Goal: Information Seeking & Learning: Learn about a topic

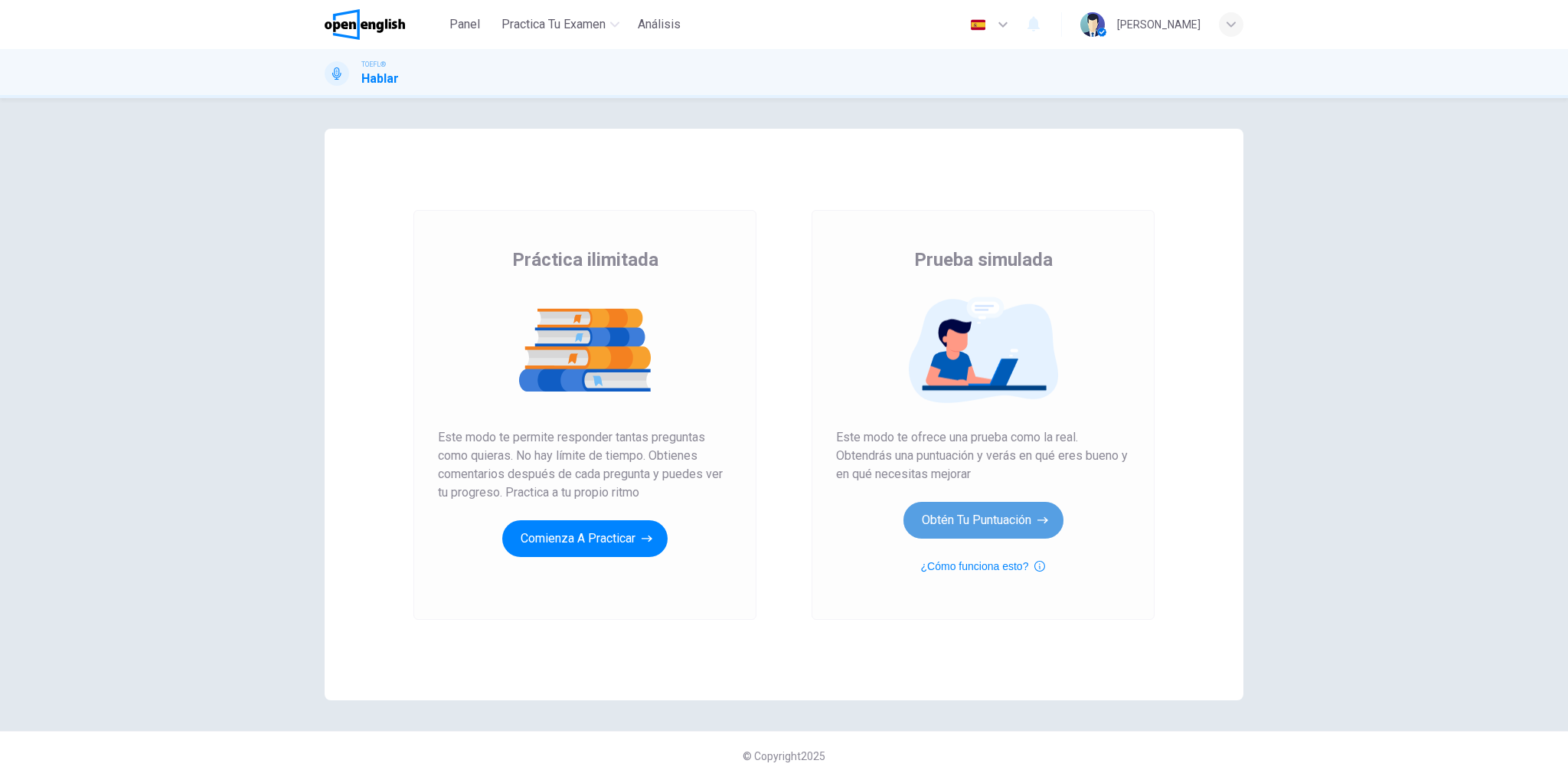
click at [966, 528] on button "Obtén tu puntuación" at bounding box center [984, 519] width 160 height 36
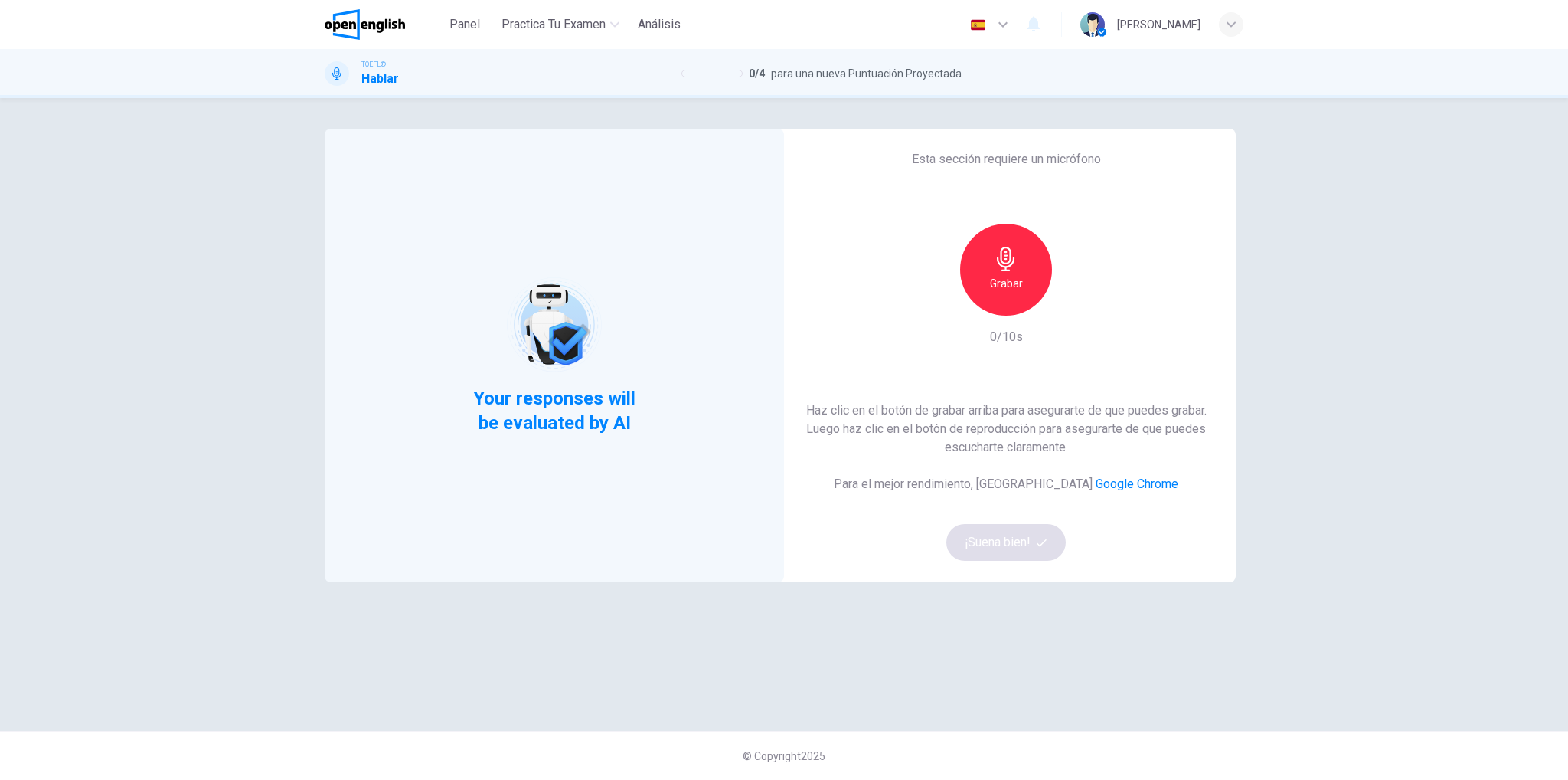
click at [1007, 261] on icon "button" at bounding box center [1006, 259] width 25 height 25
click at [980, 276] on div "Detener" at bounding box center [1006, 269] width 92 height 92
click at [1078, 298] on icon "button" at bounding box center [1077, 303] width 16 height 16
click at [1000, 550] on button "¡Suena bien!" at bounding box center [1006, 542] width 119 height 36
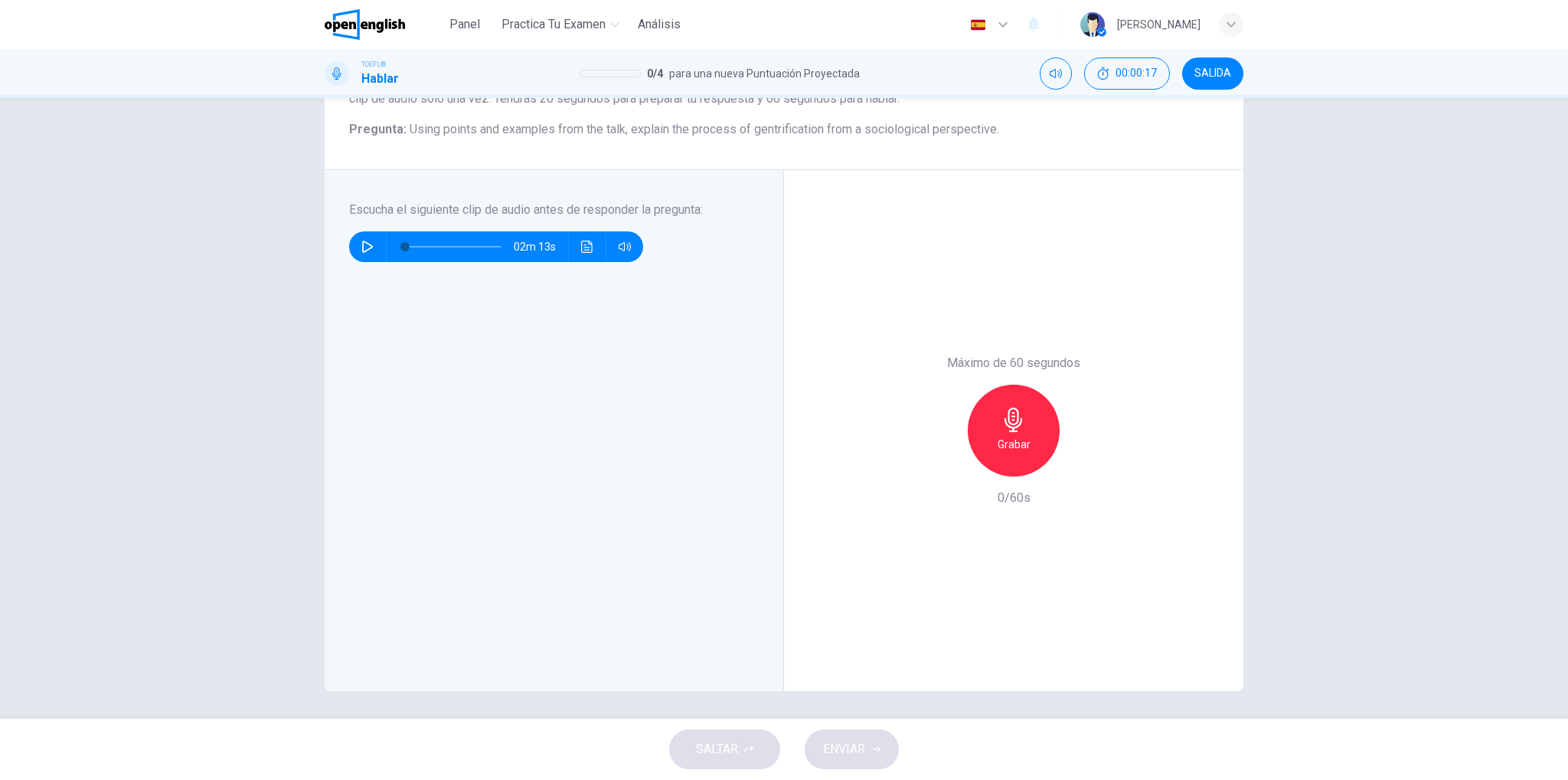
scroll to position [165, 0]
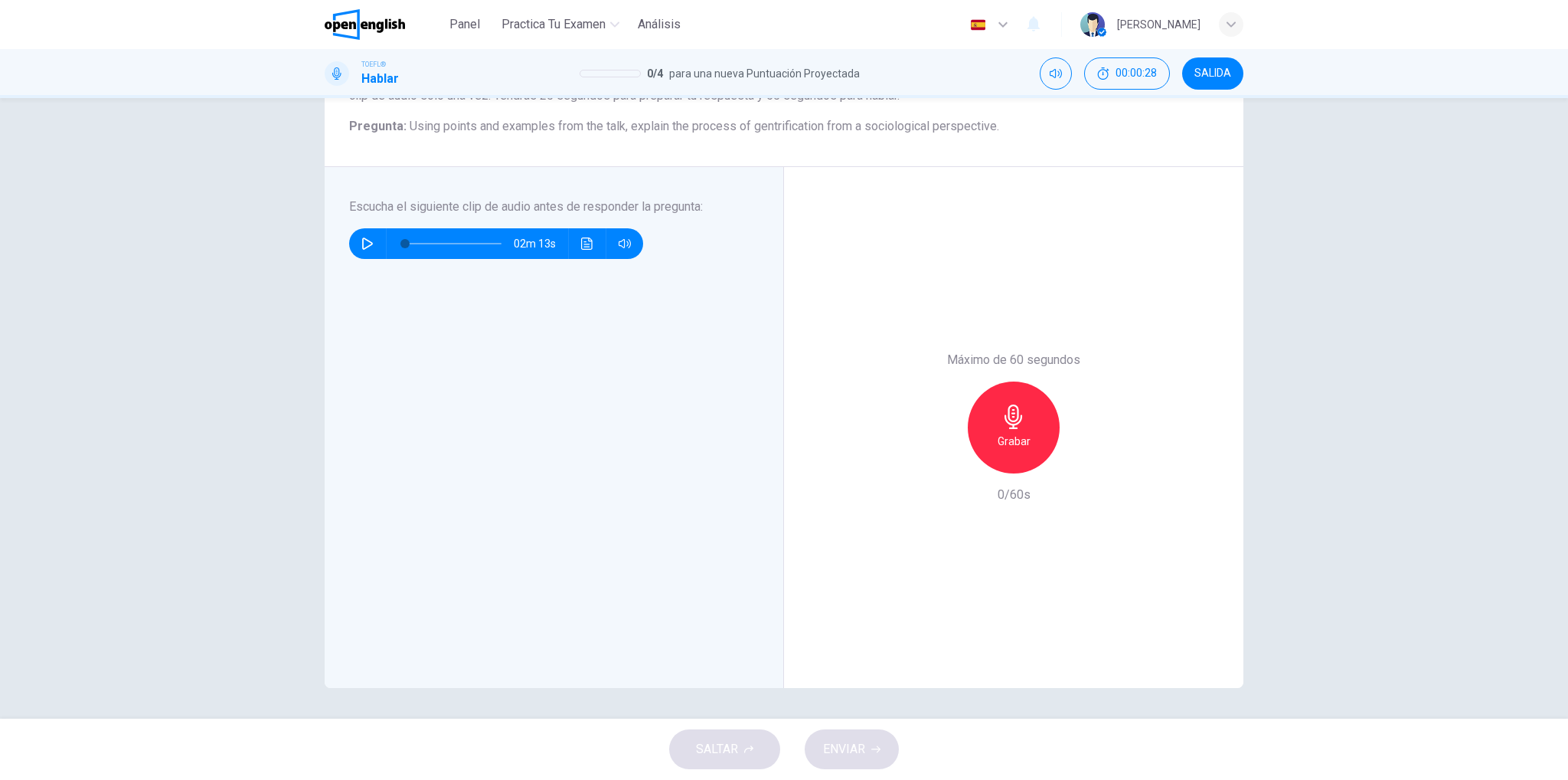
click at [452, 378] on div "Escucha el siguiente clip de audio antes de responder la pregunta : 02m 13s" at bounding box center [560, 428] width 422 height 460
click at [367, 253] on button "button" at bounding box center [368, 243] width 25 height 31
click at [401, 243] on span at bounding box center [404, 243] width 9 height 9
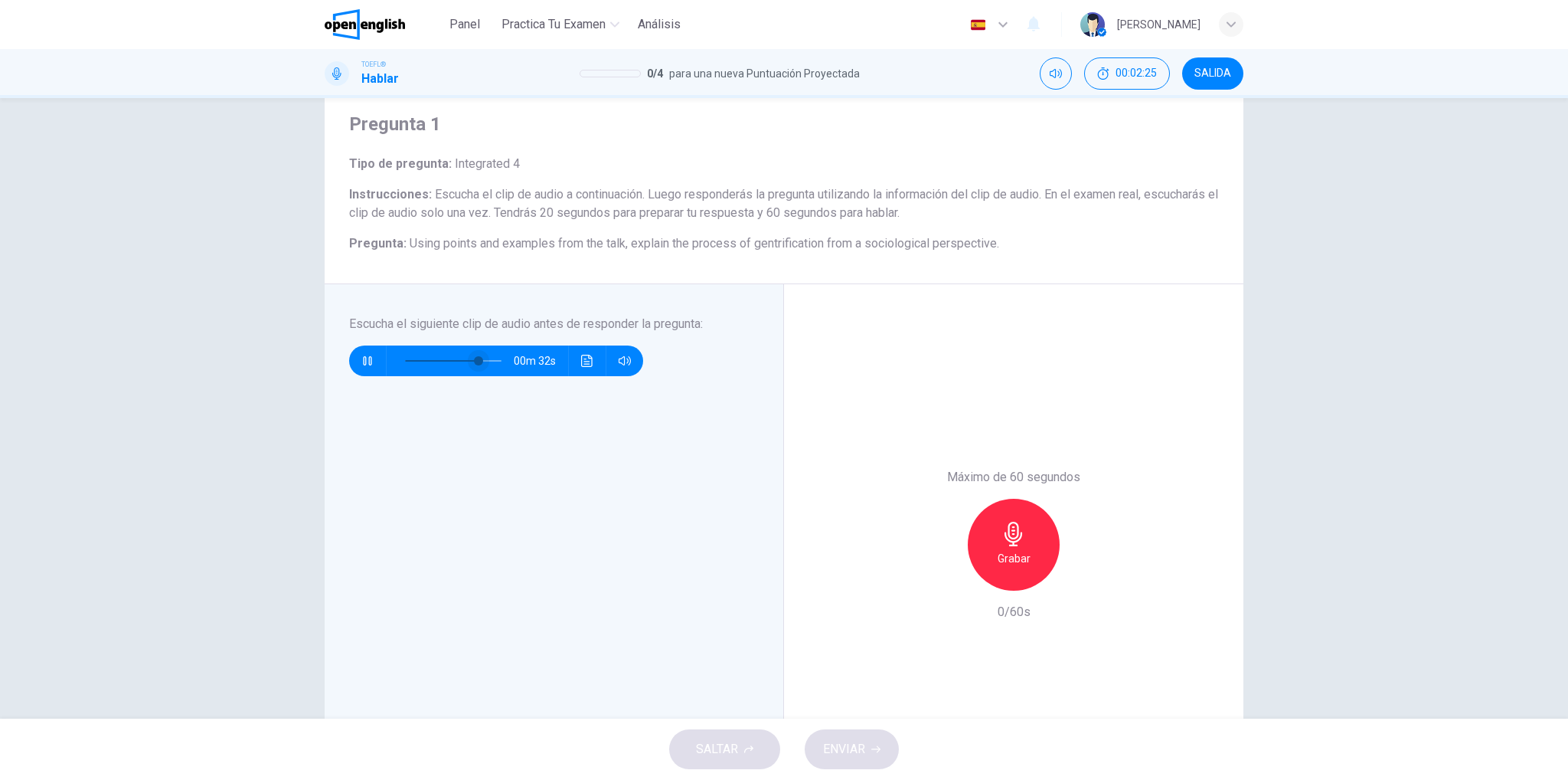
scroll to position [48, 0]
click at [419, 360] on span at bounding box center [453, 360] width 97 height 22
click at [392, 356] on div at bounding box center [451, 360] width 127 height 31
click at [405, 359] on span at bounding box center [453, 360] width 97 height 22
click at [477, 365] on span at bounding box center [480, 360] width 9 height 9
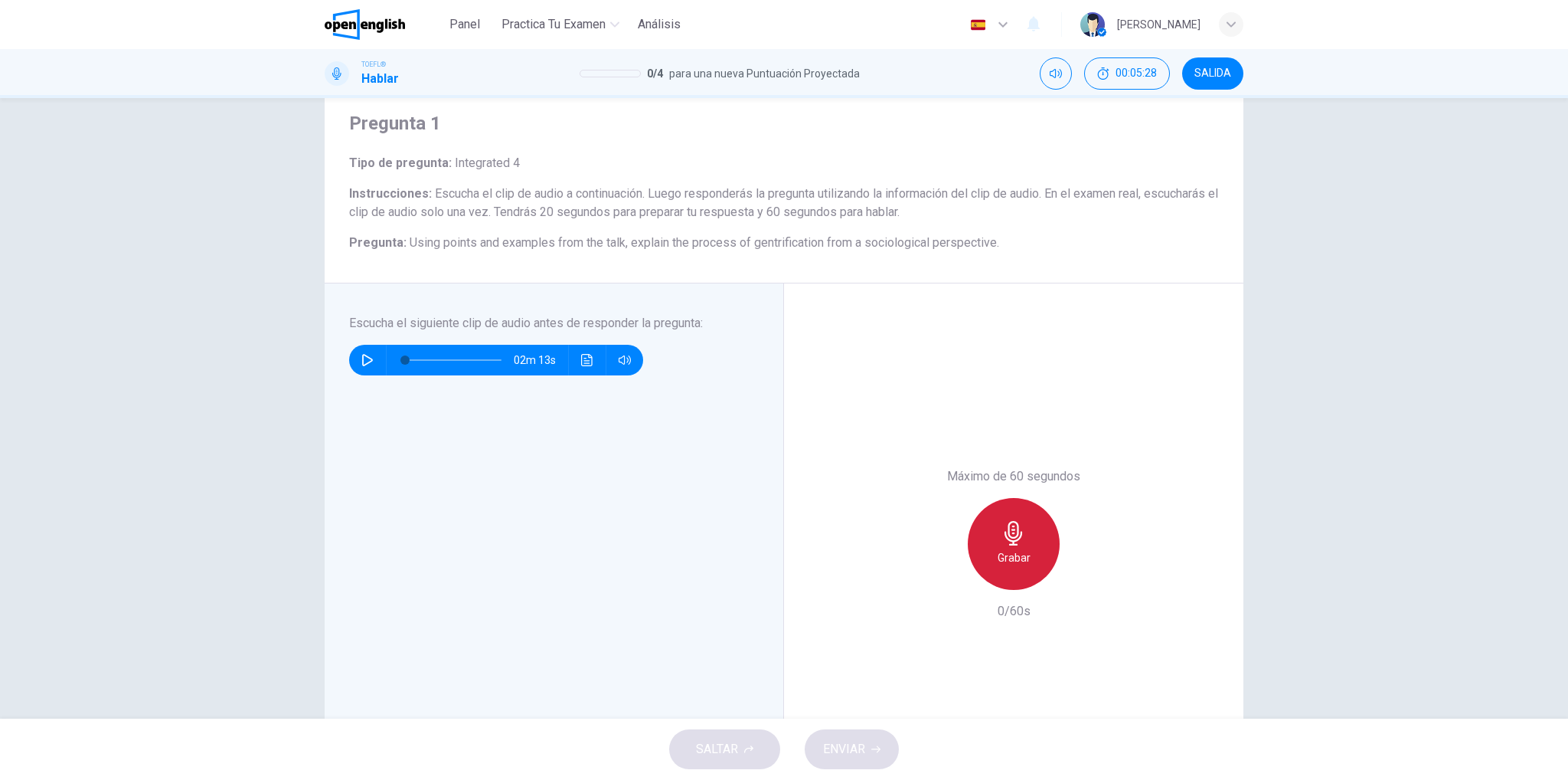
click at [997, 563] on h6 "Grabar" at bounding box center [1014, 557] width 33 height 18
click at [997, 563] on h6 "Detener" at bounding box center [1014, 557] width 39 height 18
click at [364, 354] on icon "button" at bounding box center [367, 360] width 12 height 12
type input "*"
click at [1001, 555] on h6 "Grabar" at bounding box center [1014, 557] width 33 height 18
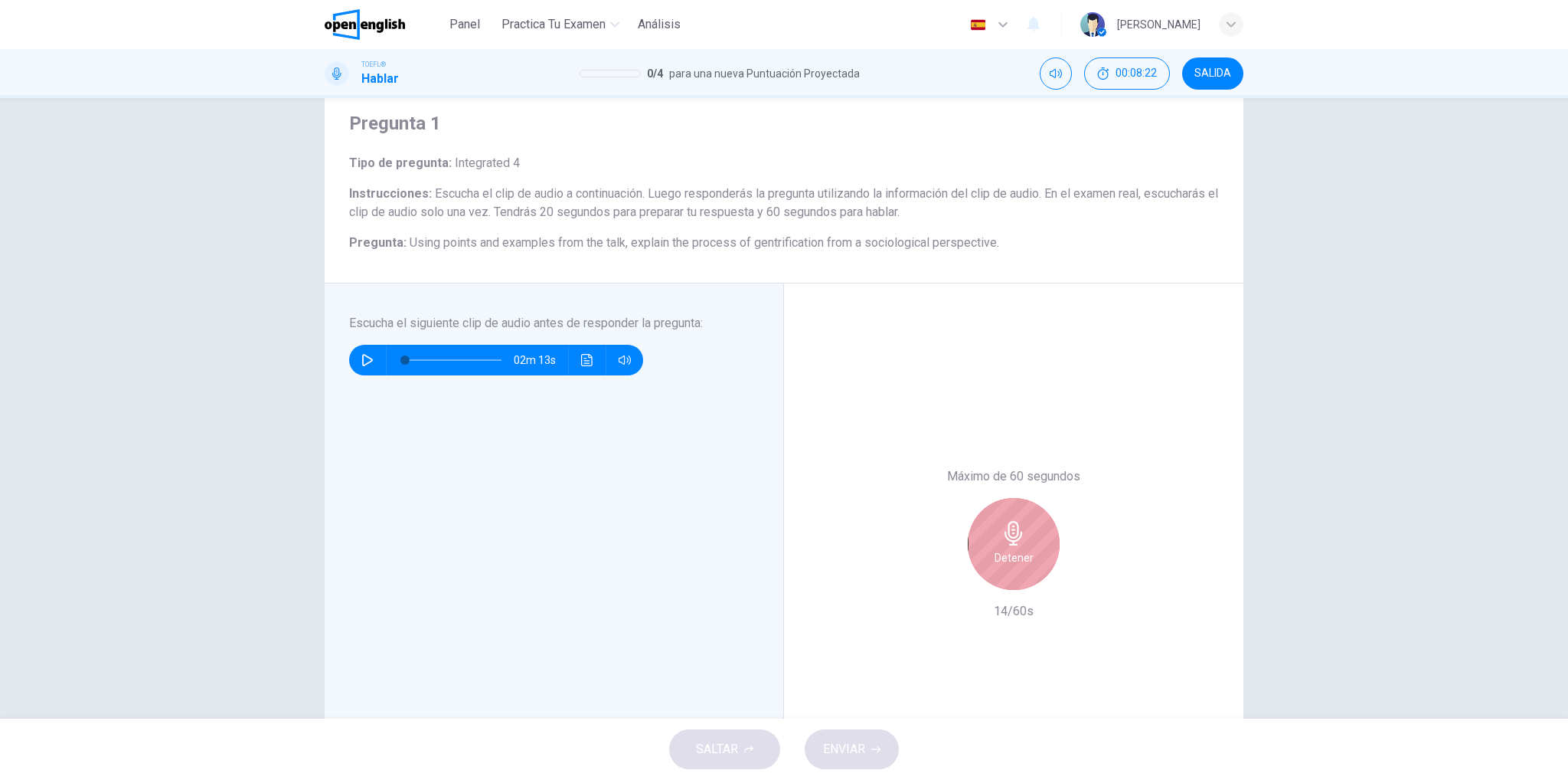
click at [1001, 555] on h6 "Detener" at bounding box center [1014, 557] width 39 height 18
click at [1004, 545] on div "Grabar" at bounding box center [1013, 543] width 92 height 92
click at [1004, 545] on div "Detener" at bounding box center [1013, 543] width 92 height 92
click at [869, 750] on button "ENVIAR" at bounding box center [852, 749] width 94 height 40
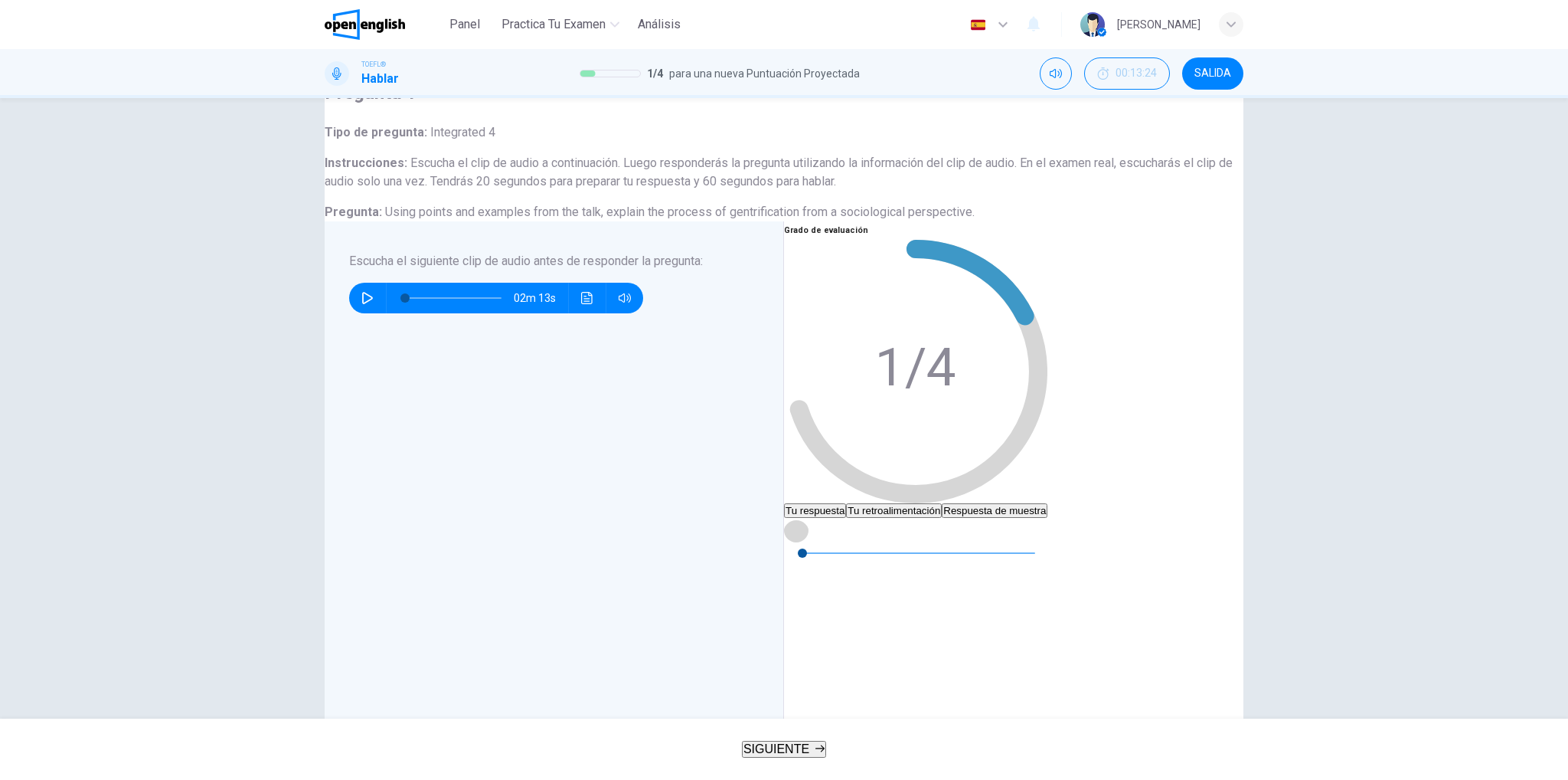
click at [802, 524] on icon "button" at bounding box center [796, 529] width 12 height 12
type input "**"
click at [942, 503] on button "Tu retroalimentación" at bounding box center [894, 510] width 96 height 15
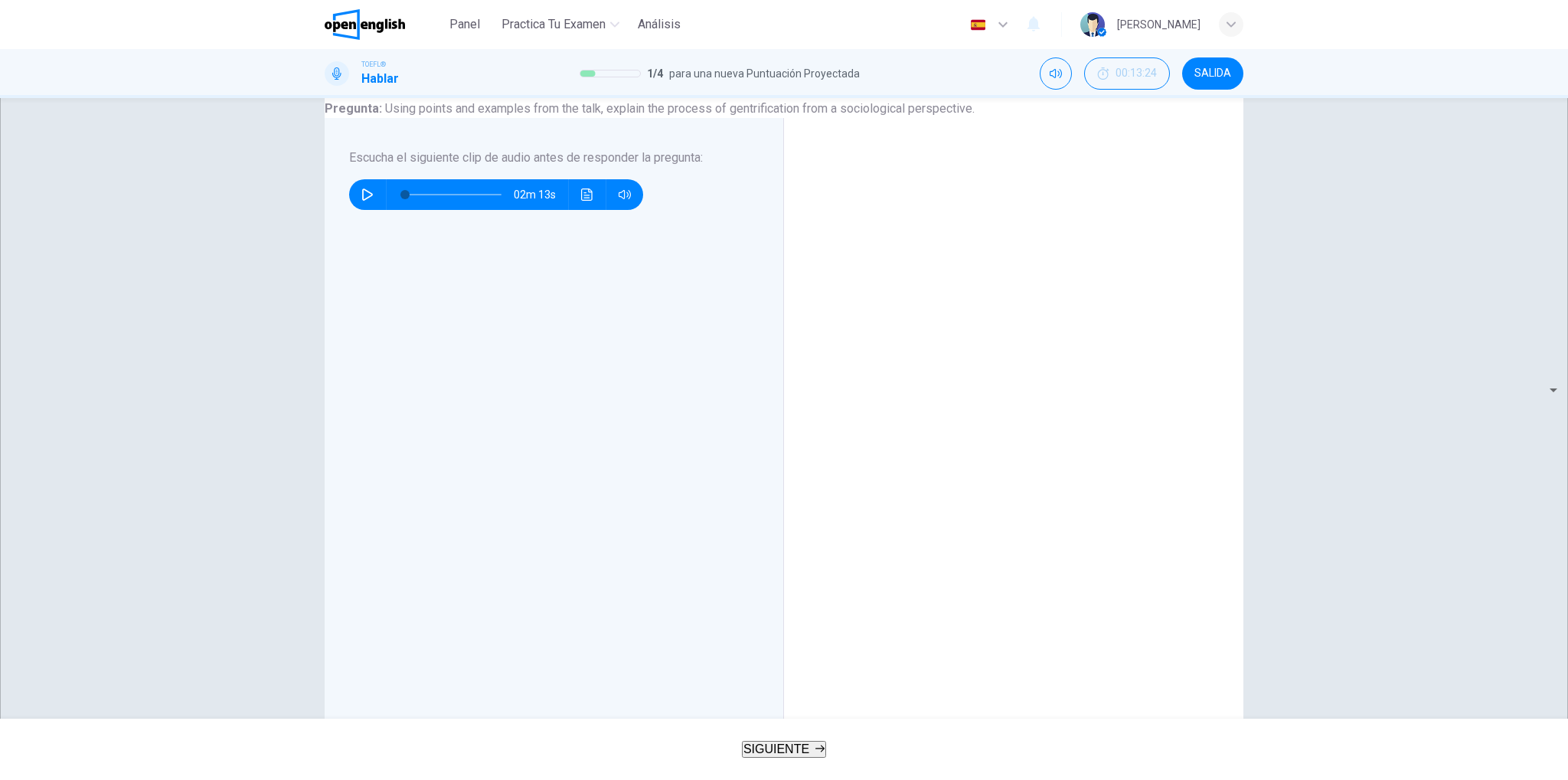
scroll to position [152, 0]
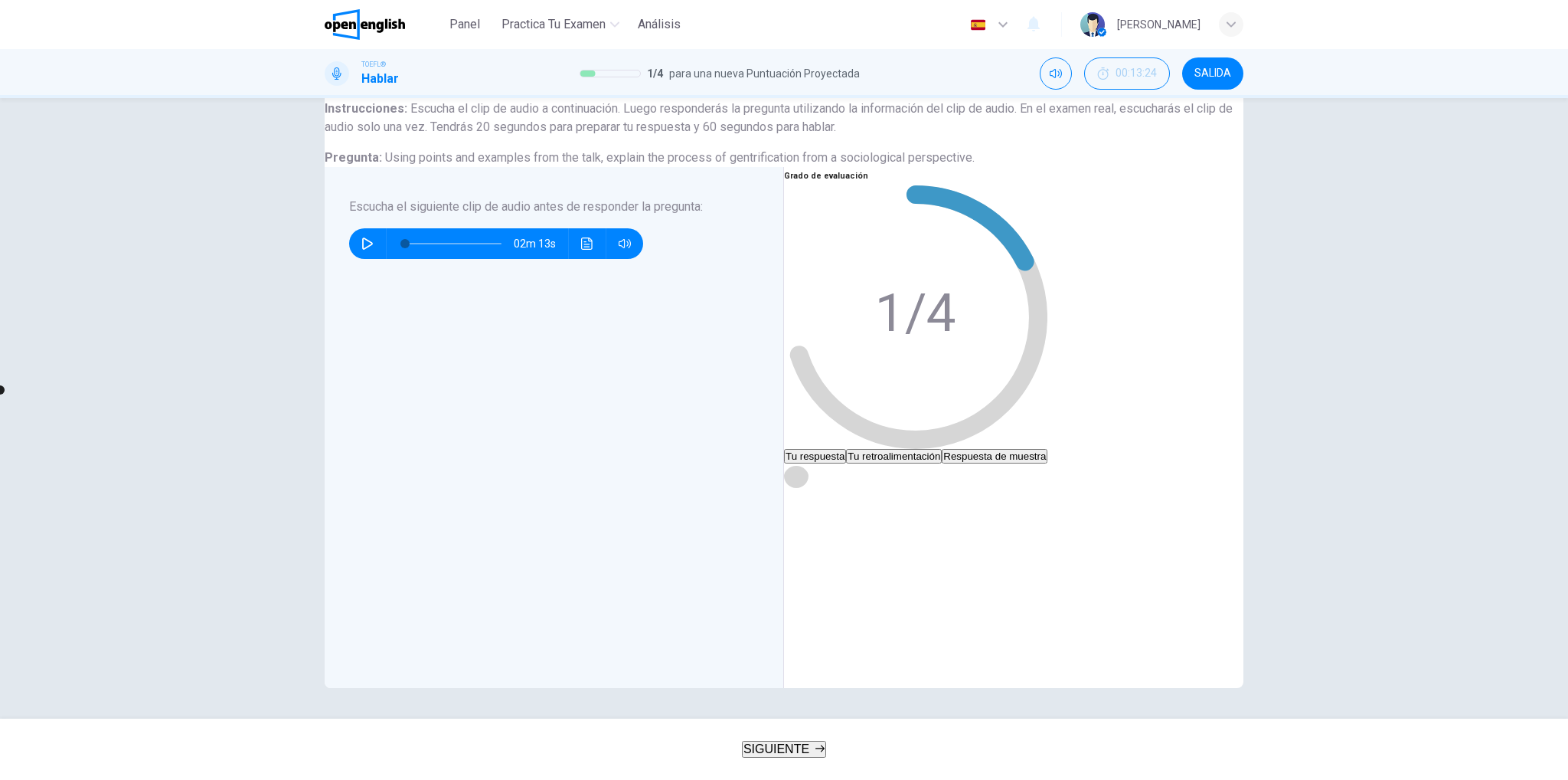
click at [802, 470] on icon "button" at bounding box center [796, 476] width 12 height 12
click at [801, 471] on icon "button" at bounding box center [796, 475] width 8 height 9
click at [802, 470] on icon "button" at bounding box center [796, 476] width 12 height 12
click at [587, 248] on button "Haz clic para ver la transcripción del audio" at bounding box center [587, 243] width 25 height 31
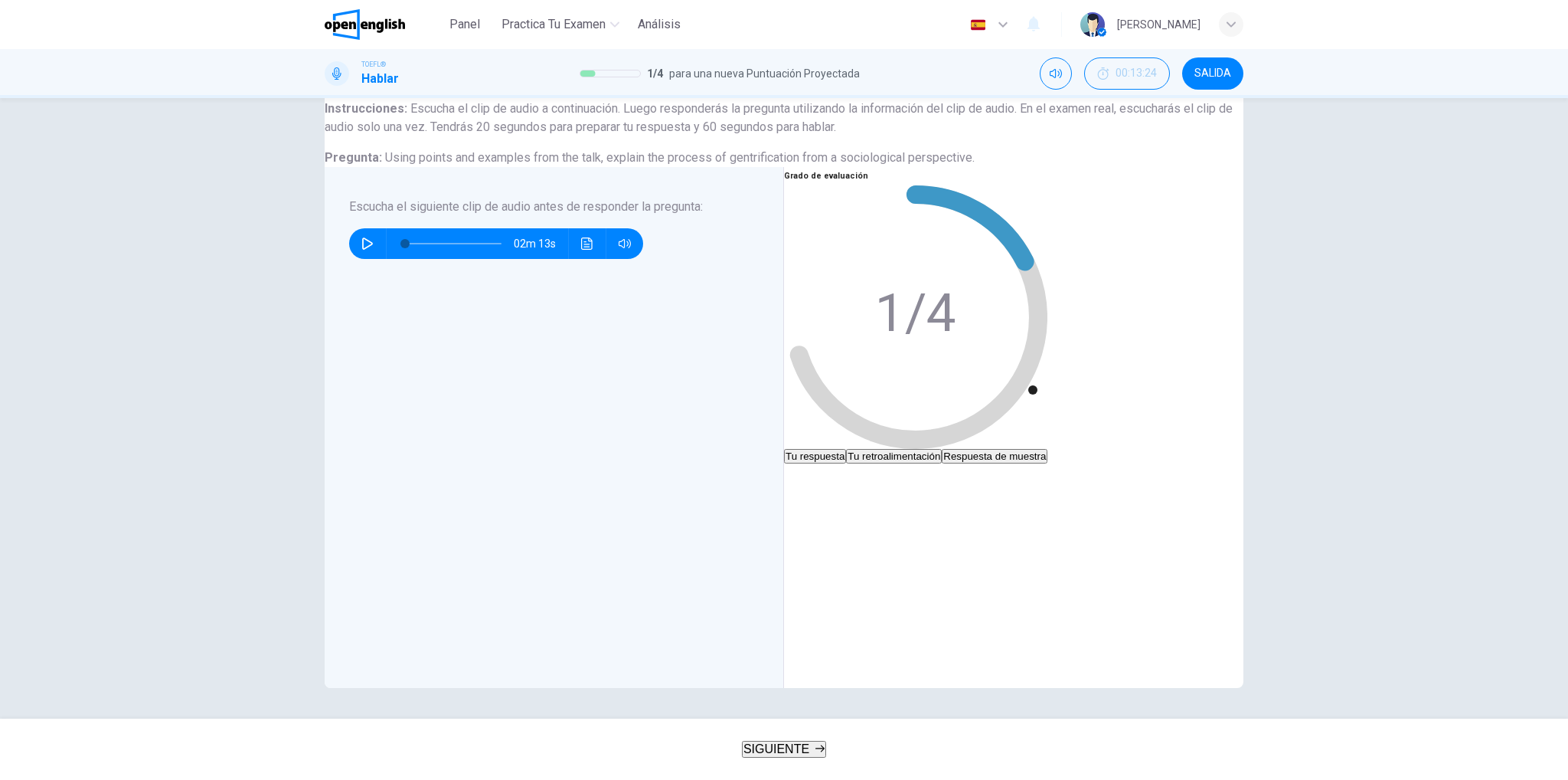
type input "**"
click at [782, 742] on span "SIGUIENTE" at bounding box center [777, 749] width 66 height 13
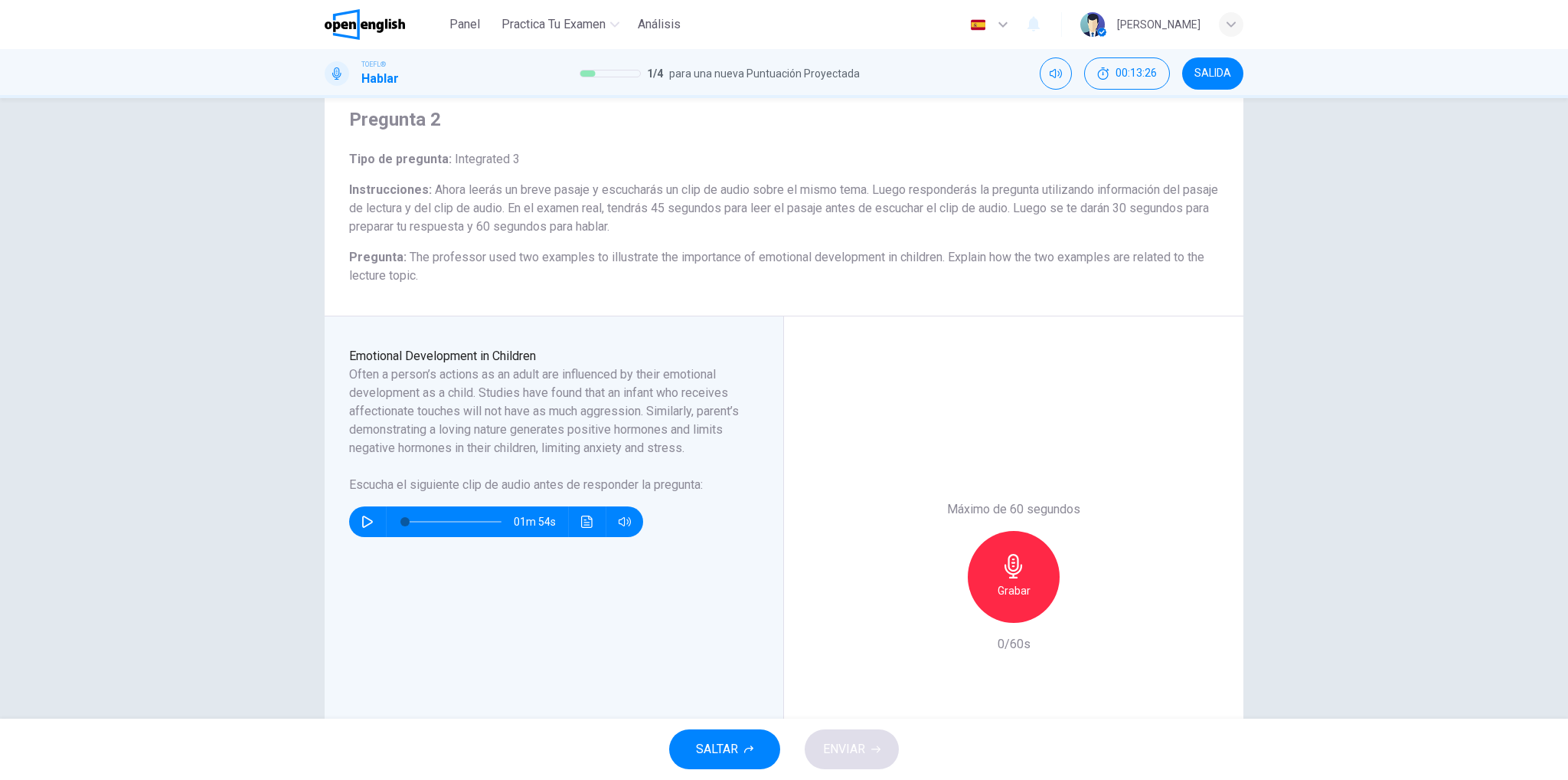
scroll to position [55, 0]
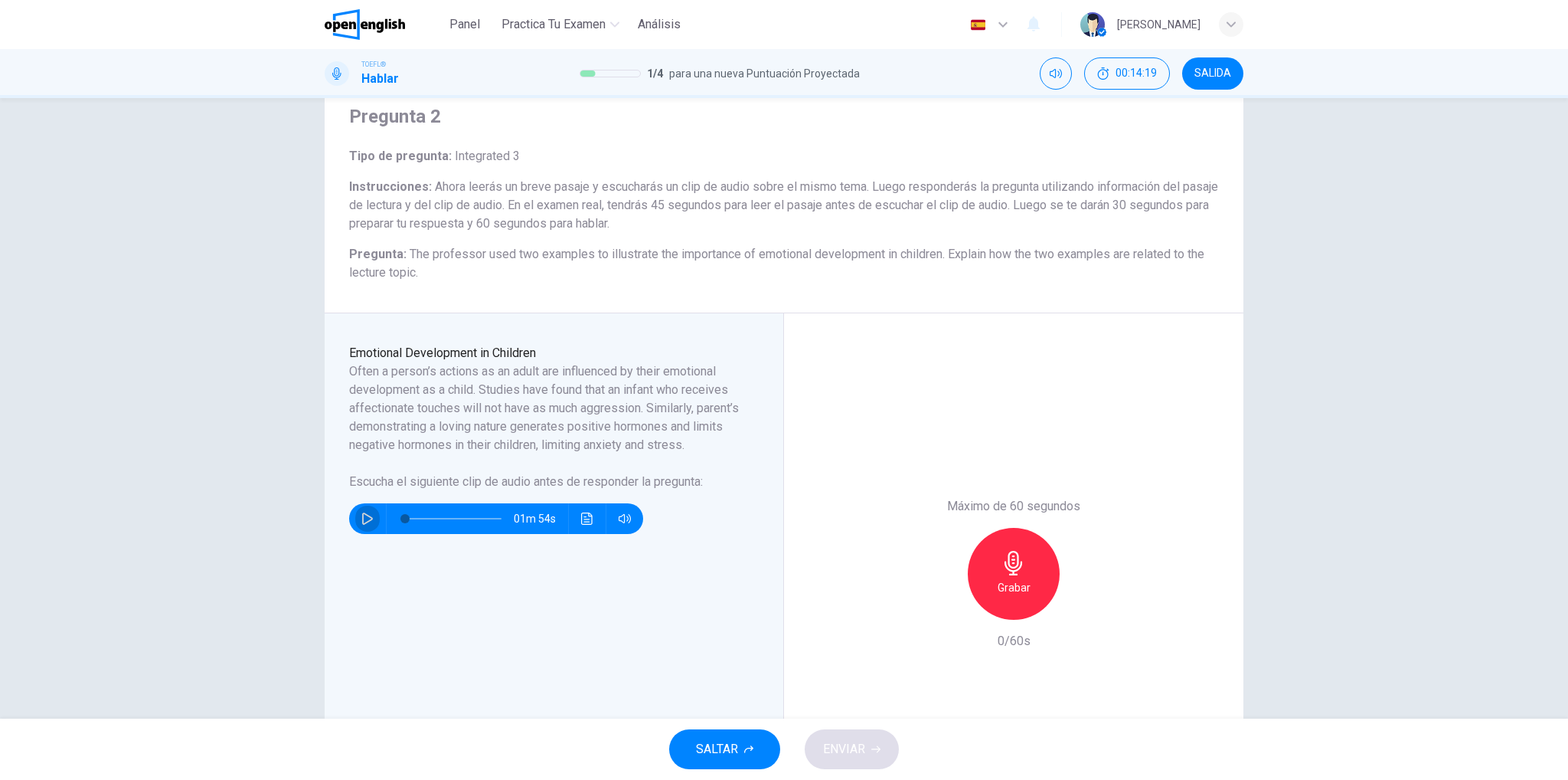
click at [365, 529] on button "button" at bounding box center [368, 518] width 25 height 31
type input "**"
click at [361, 524] on icon "button" at bounding box center [367, 518] width 12 height 12
click at [970, 605] on div "Grabar" at bounding box center [1014, 573] width 165 height 92
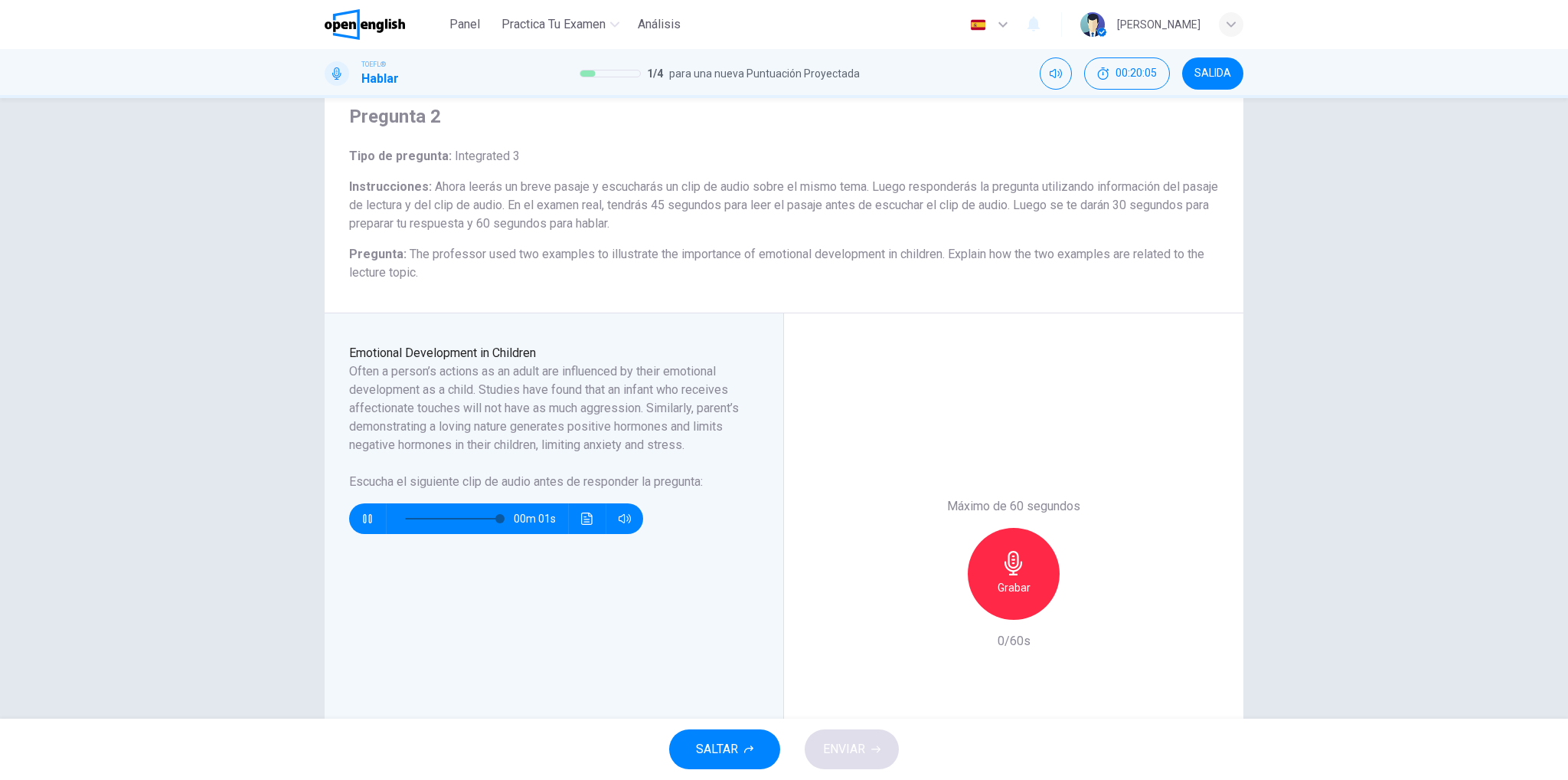
click at [444, 529] on span at bounding box center [453, 519] width 97 height 22
click at [419, 529] on span at bounding box center [453, 519] width 97 height 22
click at [419, 523] on span at bounding box center [423, 518] width 9 height 9
click at [400, 523] on span at bounding box center [404, 518] width 9 height 9
type input "*"
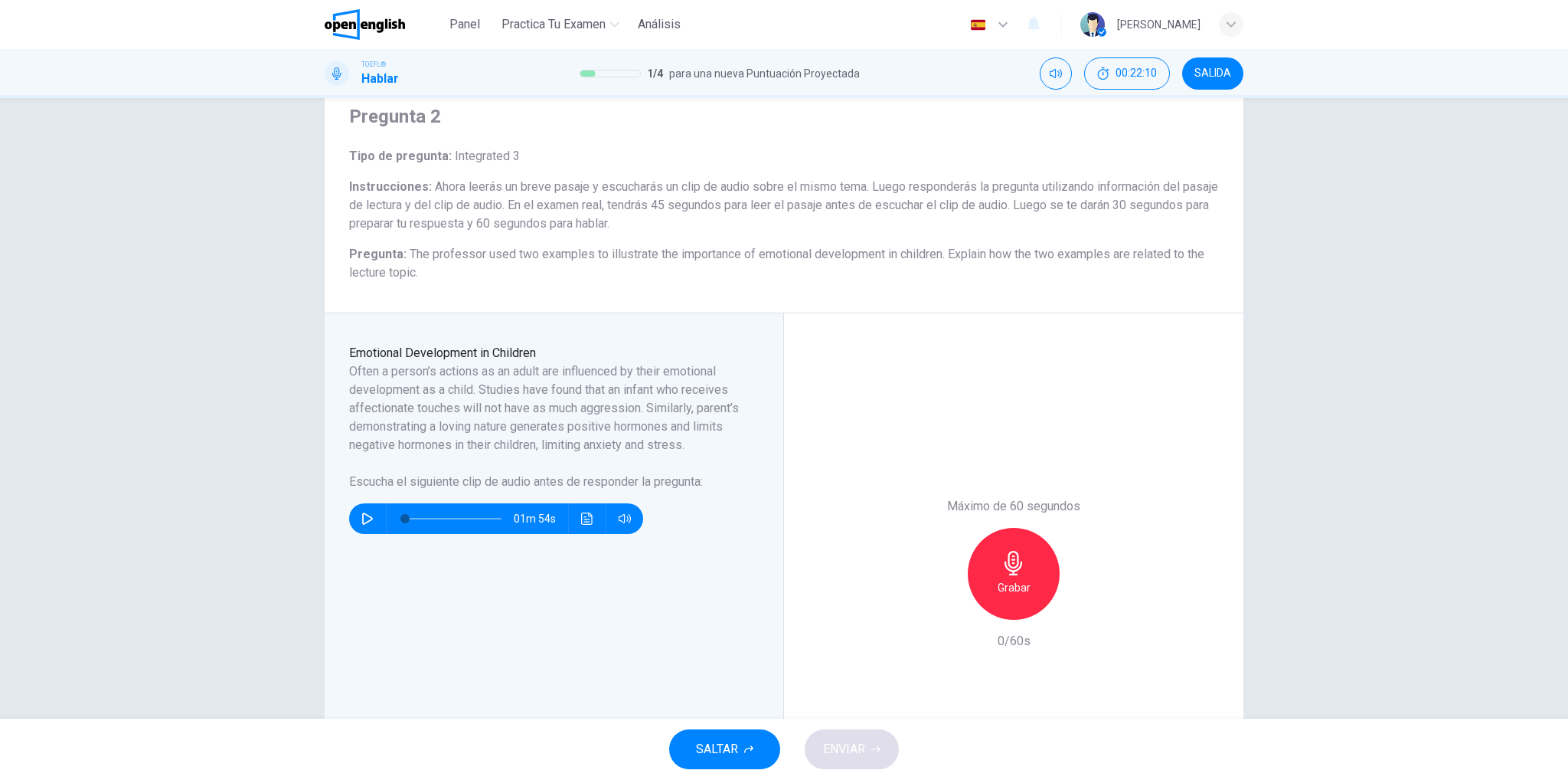
click at [1010, 575] on div "Grabar" at bounding box center [1013, 573] width 92 height 92
click at [1011, 575] on div "Detener" at bounding box center [1013, 573] width 92 height 92
click at [858, 764] on button "ENVIAR" at bounding box center [852, 749] width 94 height 40
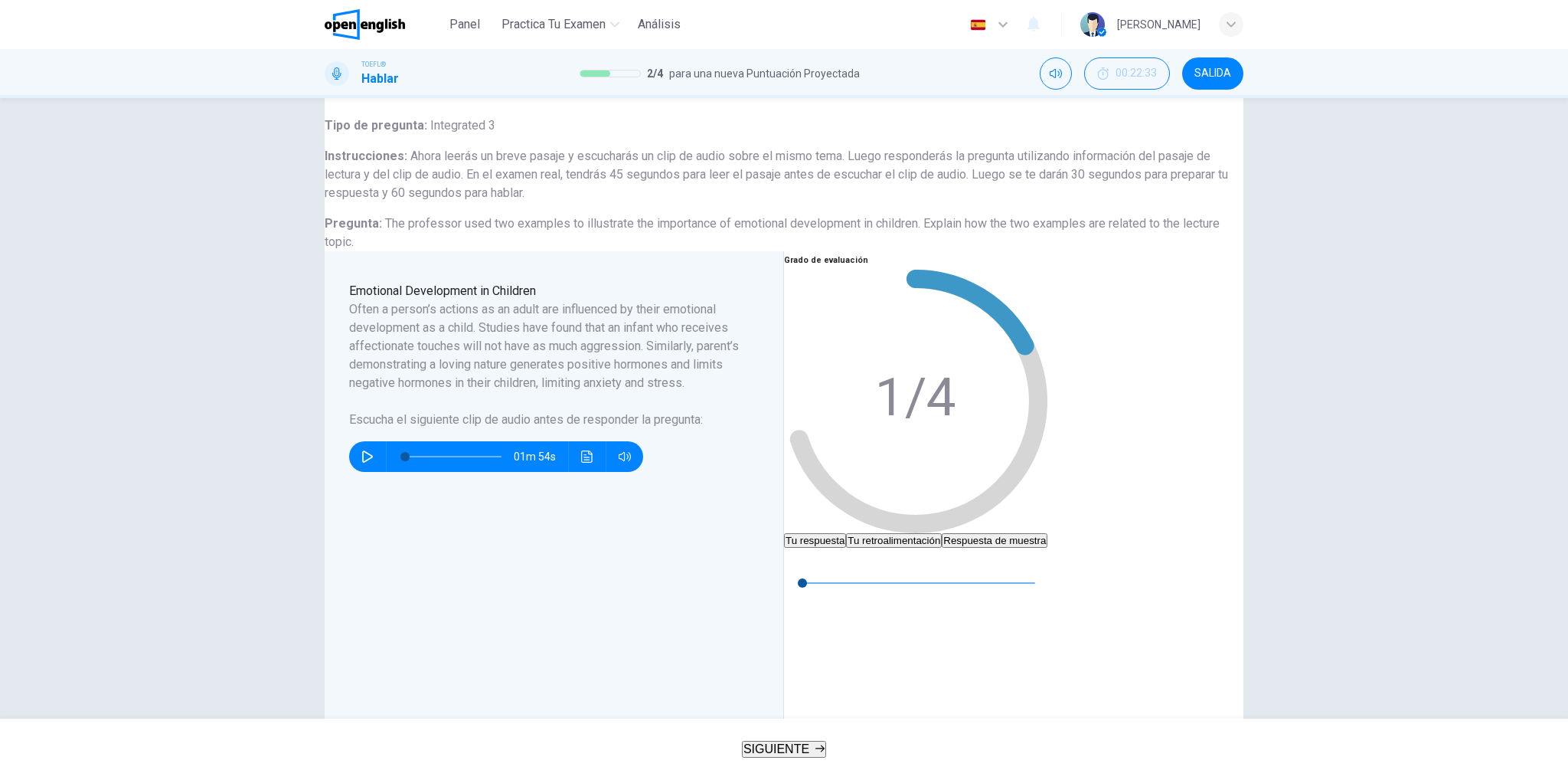
click at [942, 533] on button "Tu retroalimentación" at bounding box center [894, 540] width 96 height 15
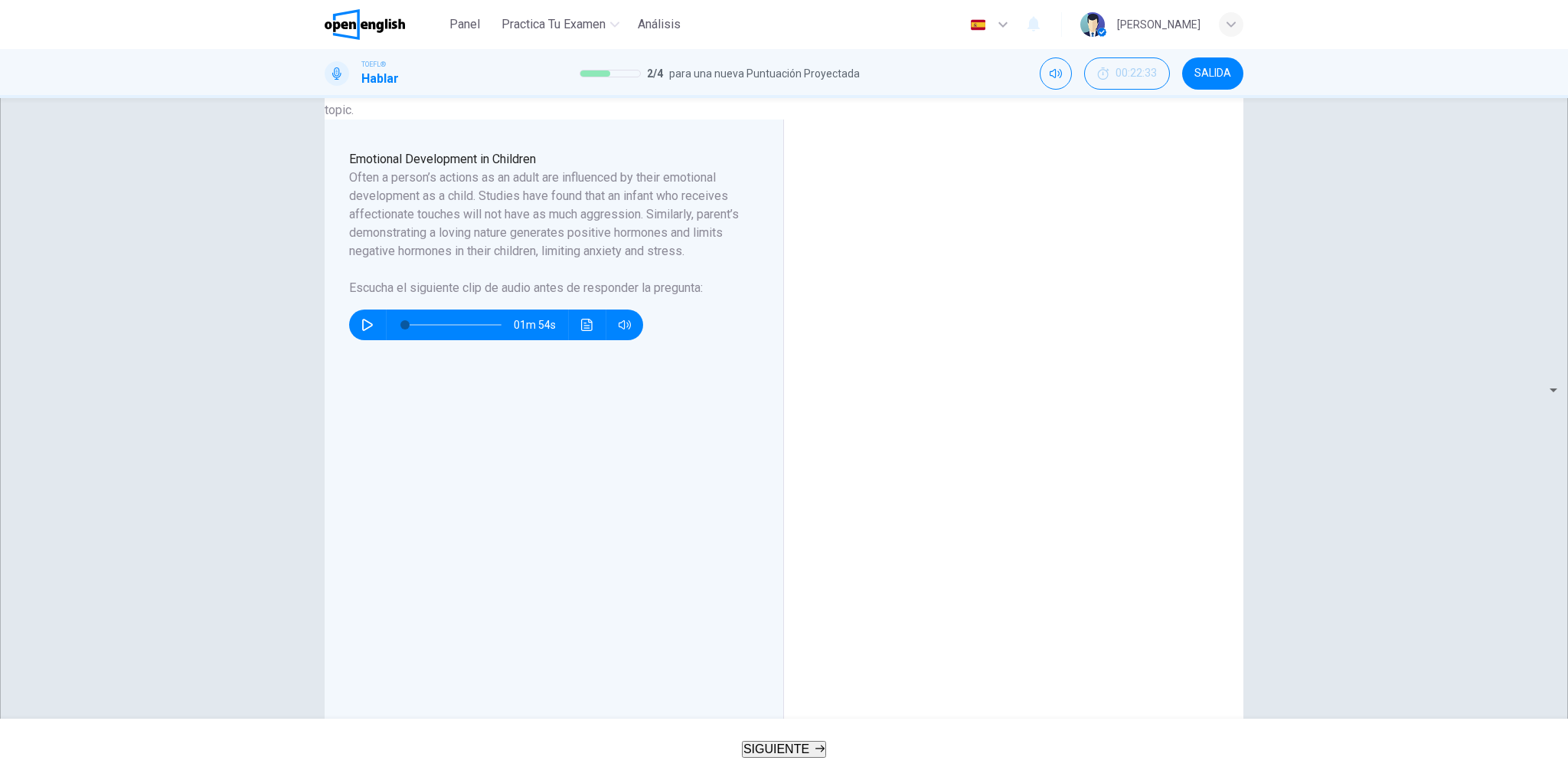
scroll to position [202, 0]
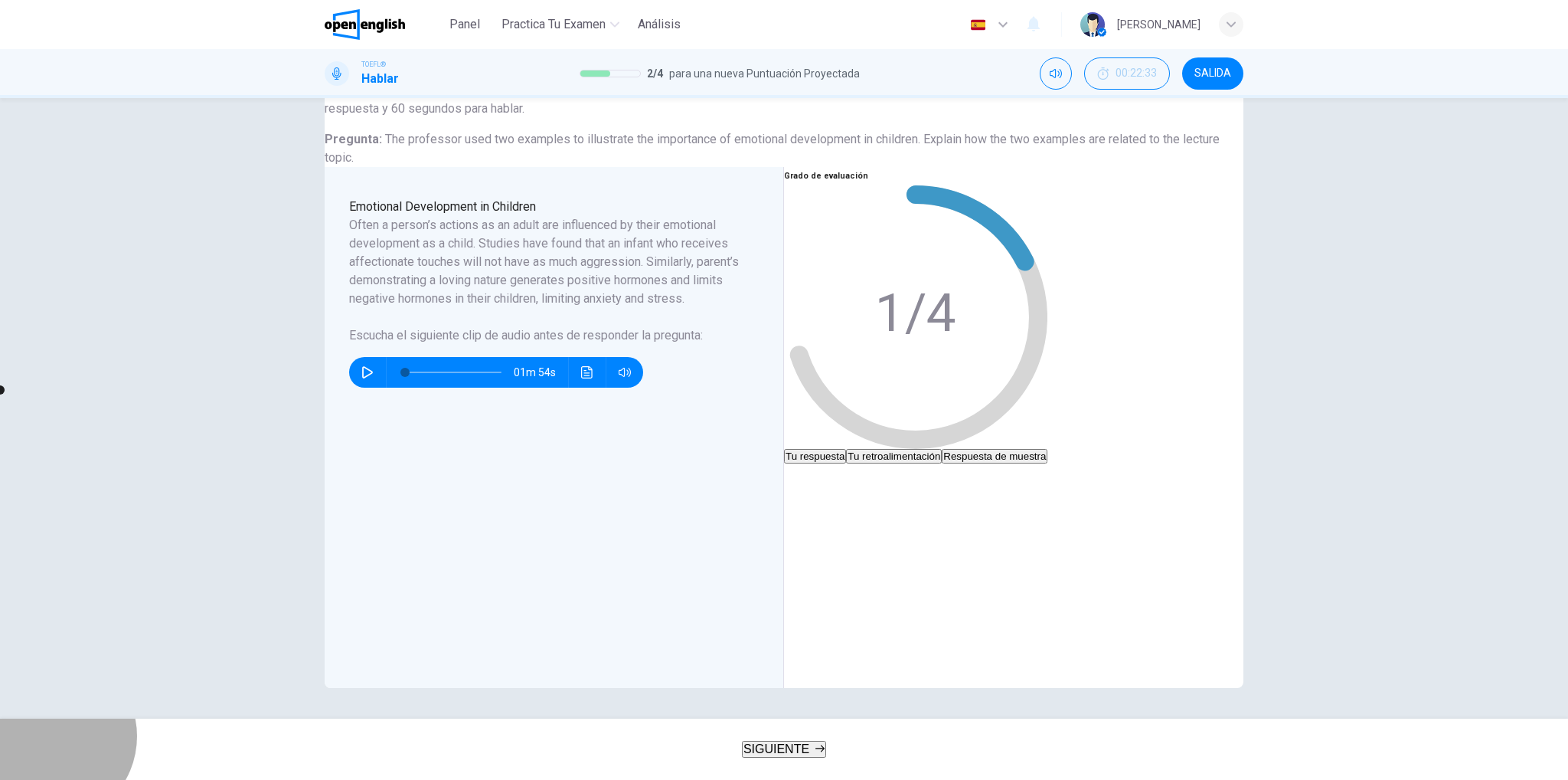
click at [766, 747] on span "SIGUIENTE" at bounding box center [777, 749] width 66 height 13
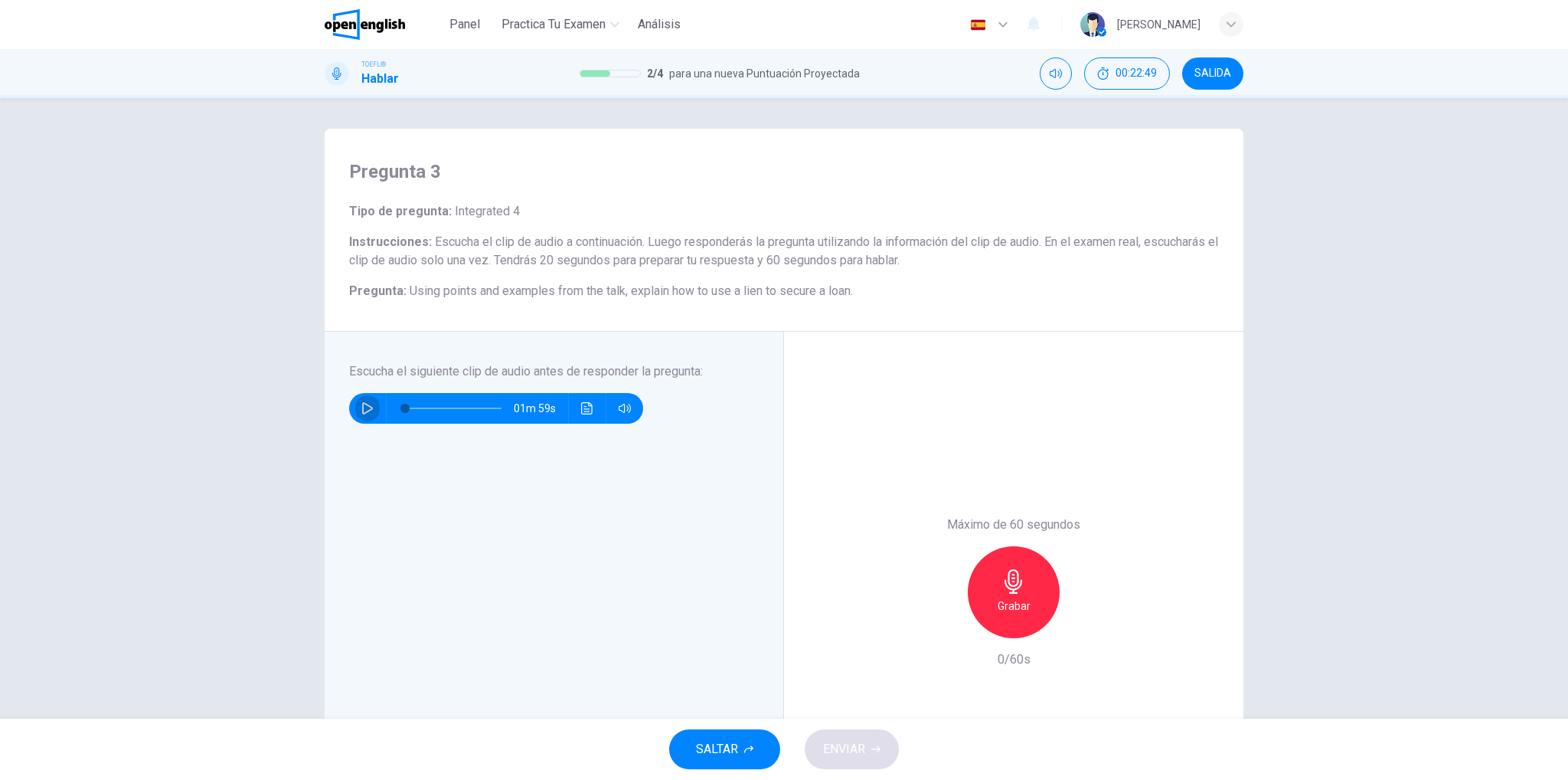
click at [361, 414] on icon "button" at bounding box center [367, 408] width 12 height 12
click at [581, 408] on icon "Haz clic para ver la transcripción del audio" at bounding box center [587, 408] width 12 height 12
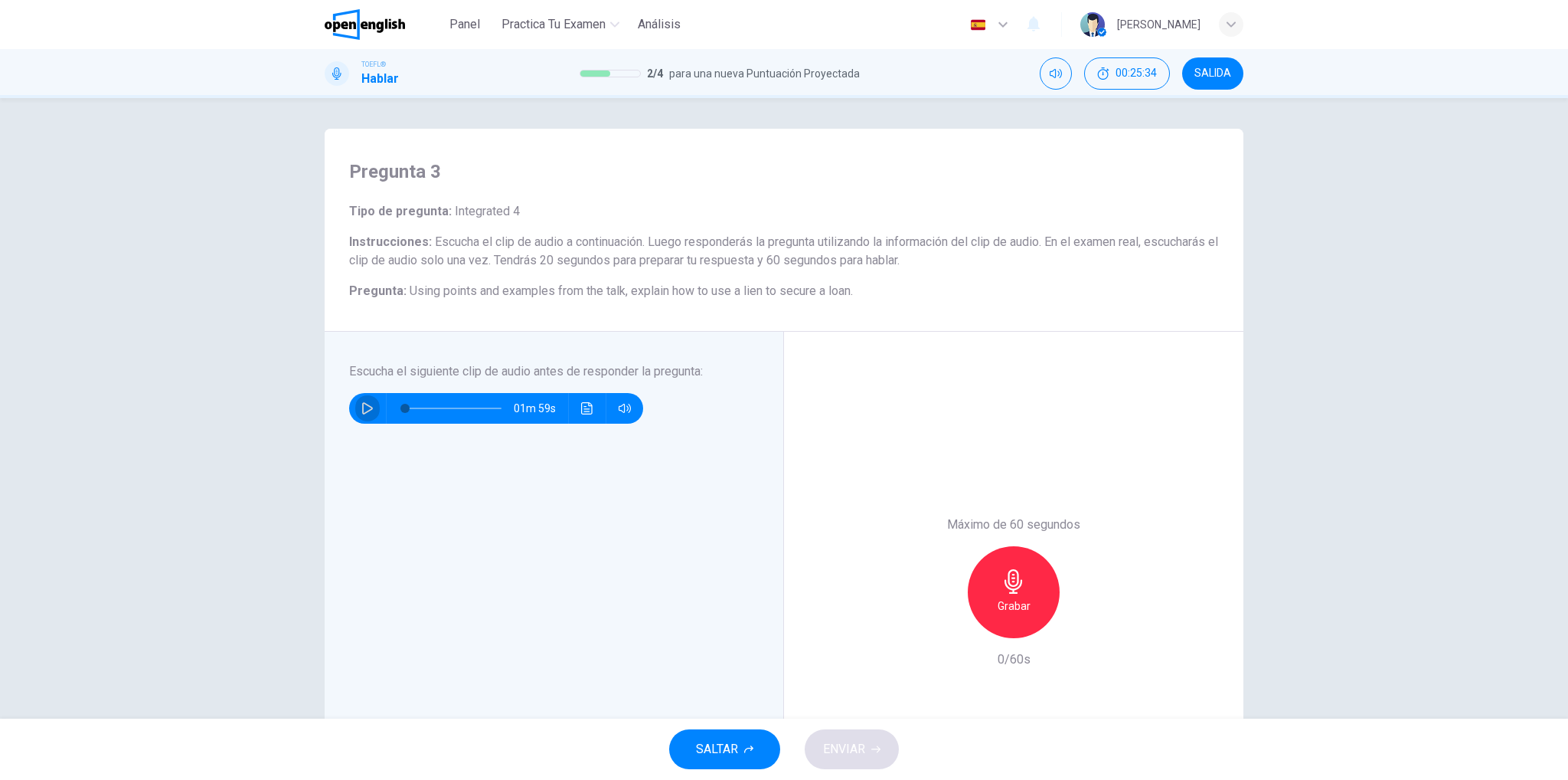
click at [356, 408] on button "button" at bounding box center [368, 408] width 25 height 31
click at [575, 408] on button "Haz clic para ver la transcripción del audio" at bounding box center [587, 408] width 25 height 31
drag, startPoint x: 766, startPoint y: 346, endPoint x: 788, endPoint y: 290, distance: 60.2
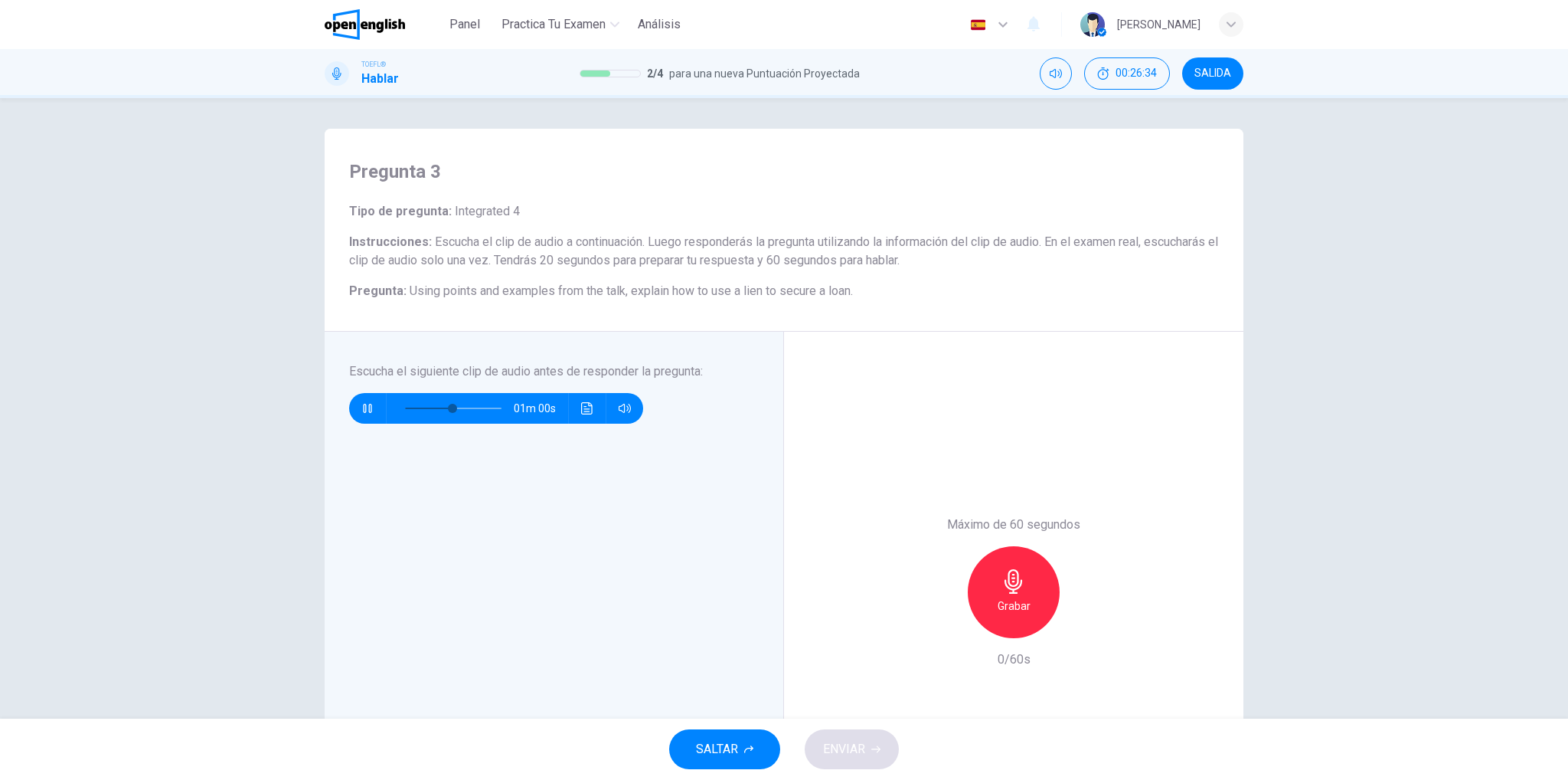
scroll to position [112, 0]
click at [987, 607] on div "Grabar" at bounding box center [1013, 591] width 92 height 92
click at [987, 607] on div "Detener" at bounding box center [1013, 591] width 92 height 92
click at [1016, 595] on div "Grabar" at bounding box center [1013, 591] width 92 height 92
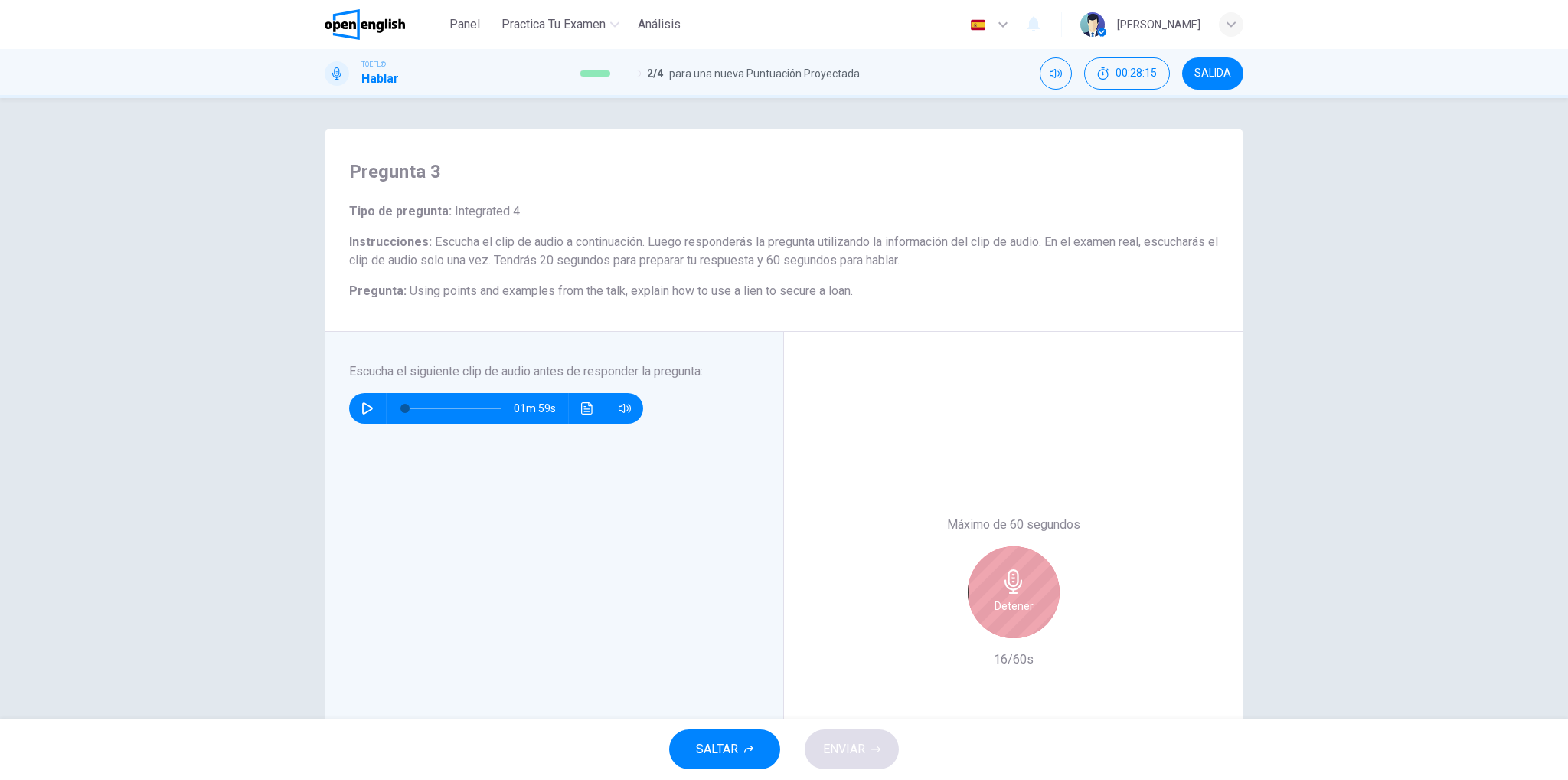
click at [1016, 595] on div "Detener" at bounding box center [1013, 591] width 92 height 92
click at [371, 413] on button "button" at bounding box center [368, 408] width 25 height 31
click at [940, 627] on icon "button" at bounding box center [943, 625] width 14 height 14
click at [1019, 589] on icon "button" at bounding box center [1014, 581] width 25 height 25
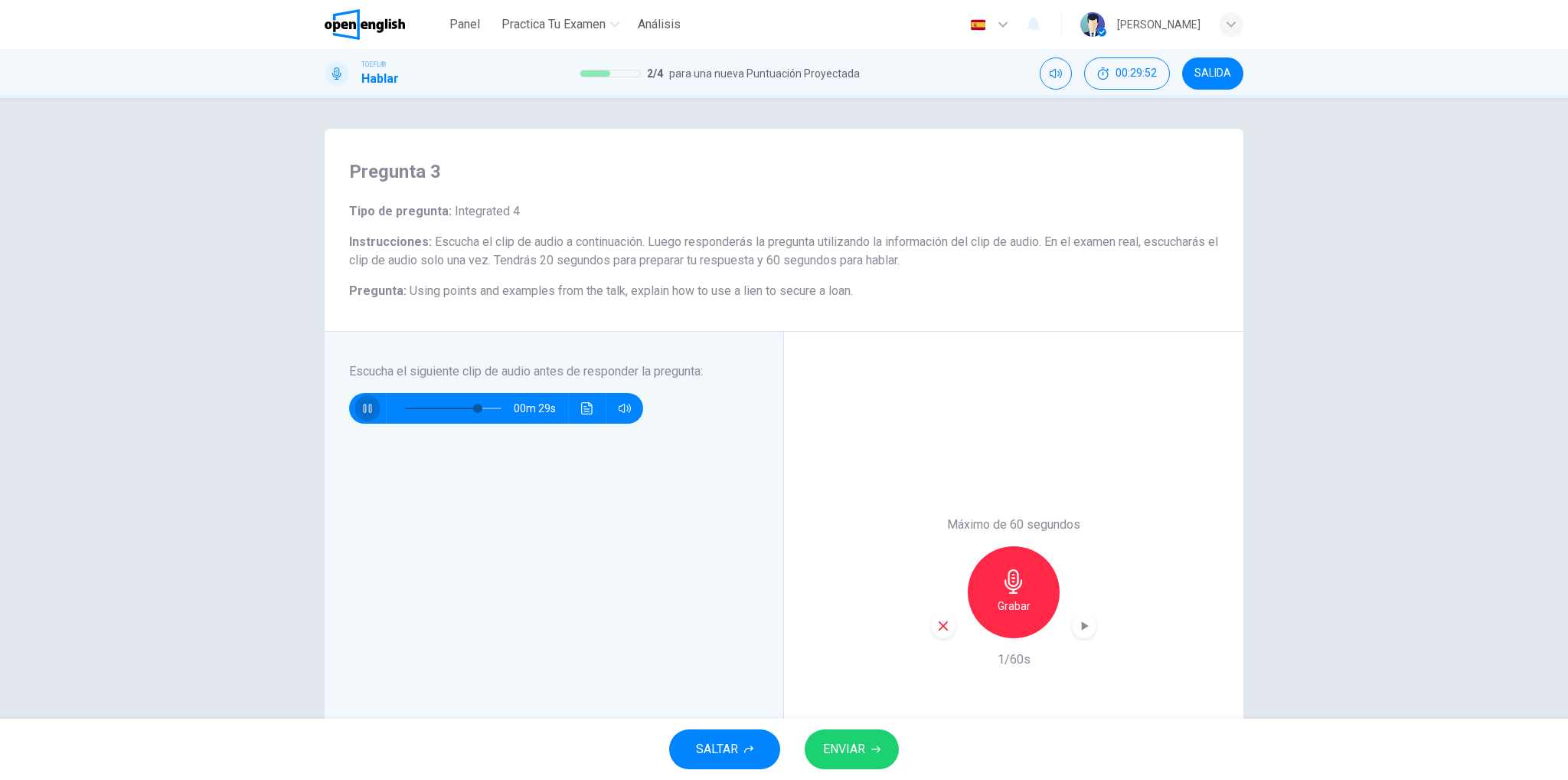
click at [356, 406] on button "button" at bounding box center [368, 408] width 25 height 31
click at [1020, 596] on h6 "Grabar" at bounding box center [1014, 605] width 33 height 18
click at [1020, 596] on h6 "Detener" at bounding box center [1014, 605] width 39 height 18
click at [853, 749] on span "ENVIAR" at bounding box center [844, 749] width 42 height 22
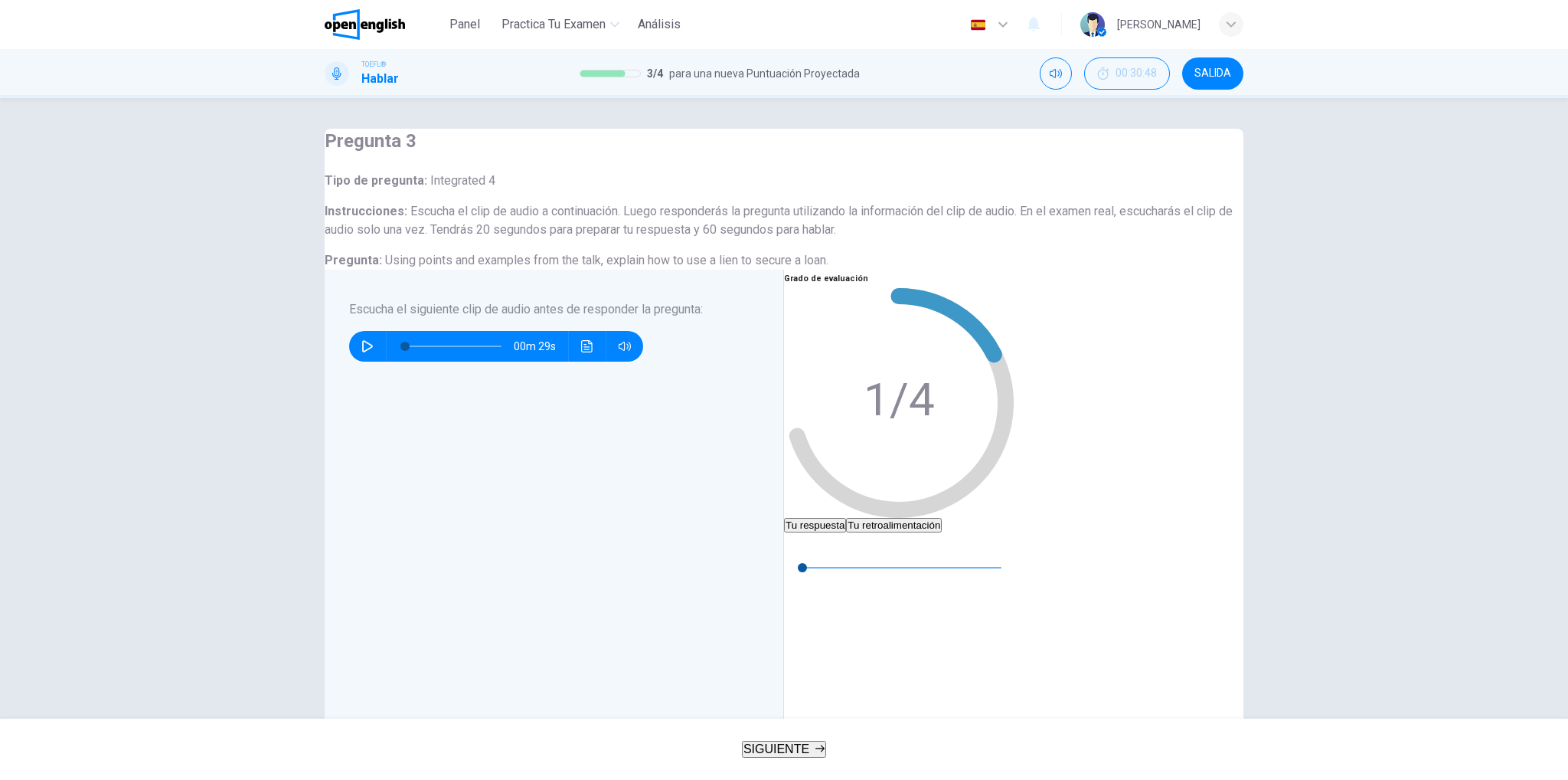
type input "*"
click at [766, 740] on button "SIGUIENTE" at bounding box center [784, 749] width 84 height 17
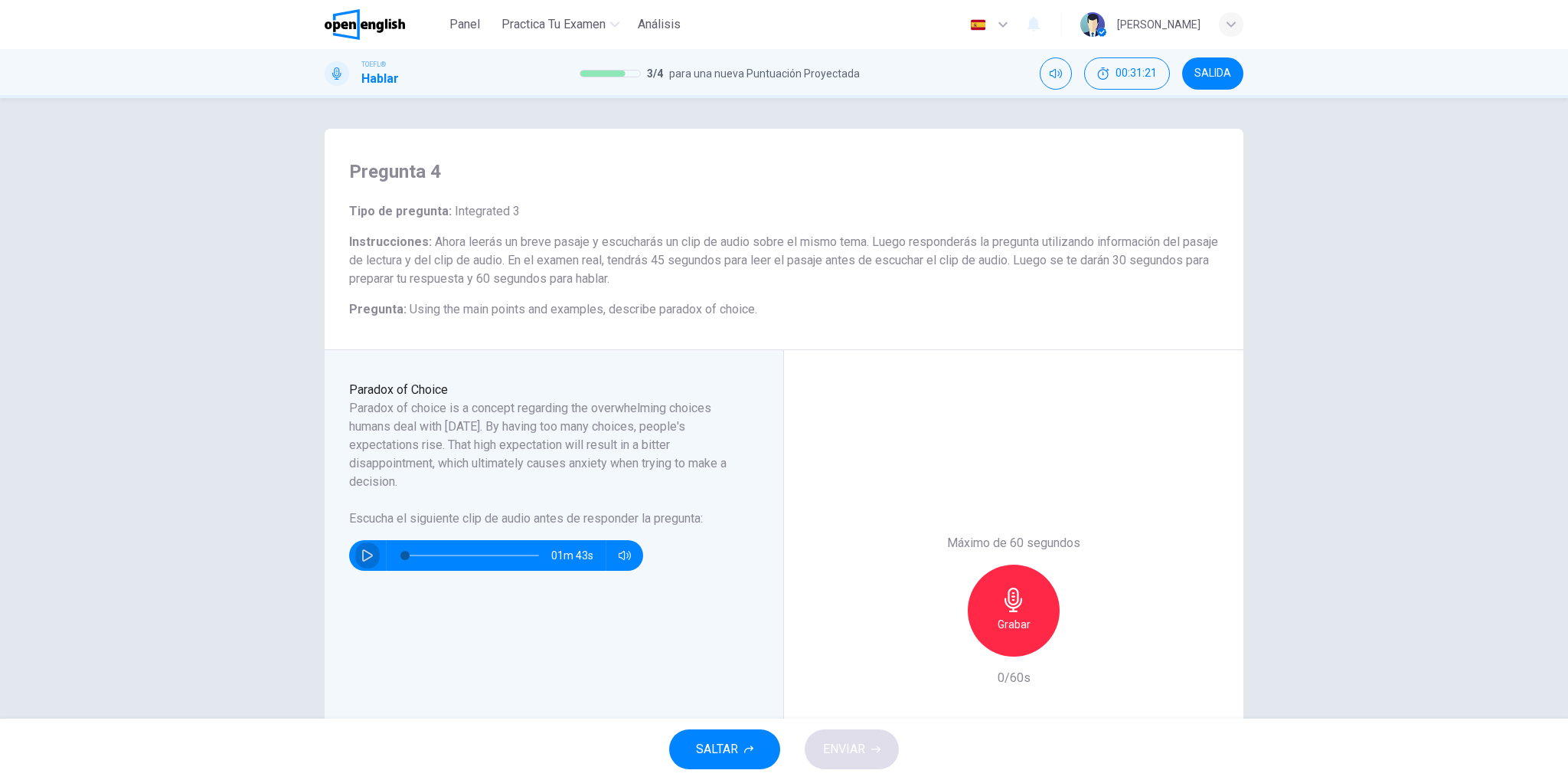
click at [356, 558] on button "button" at bounding box center [368, 555] width 25 height 31
type input "*"
click at [1022, 606] on div "Grabar" at bounding box center [1013, 610] width 92 height 92
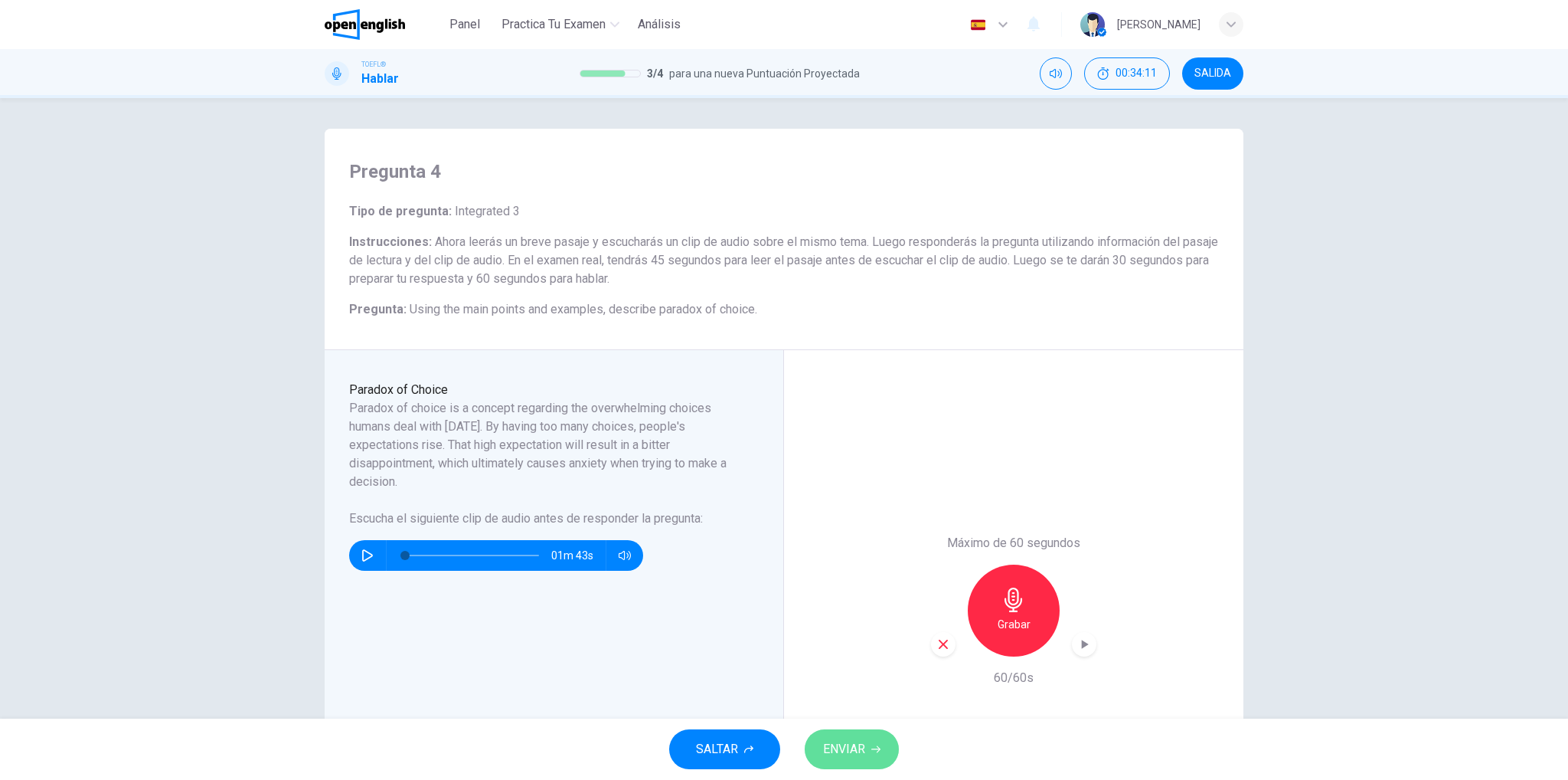
click at [858, 754] on span "ENVIAR" at bounding box center [844, 749] width 42 height 22
